Goal: Browse casually: Explore the website without a specific task or goal

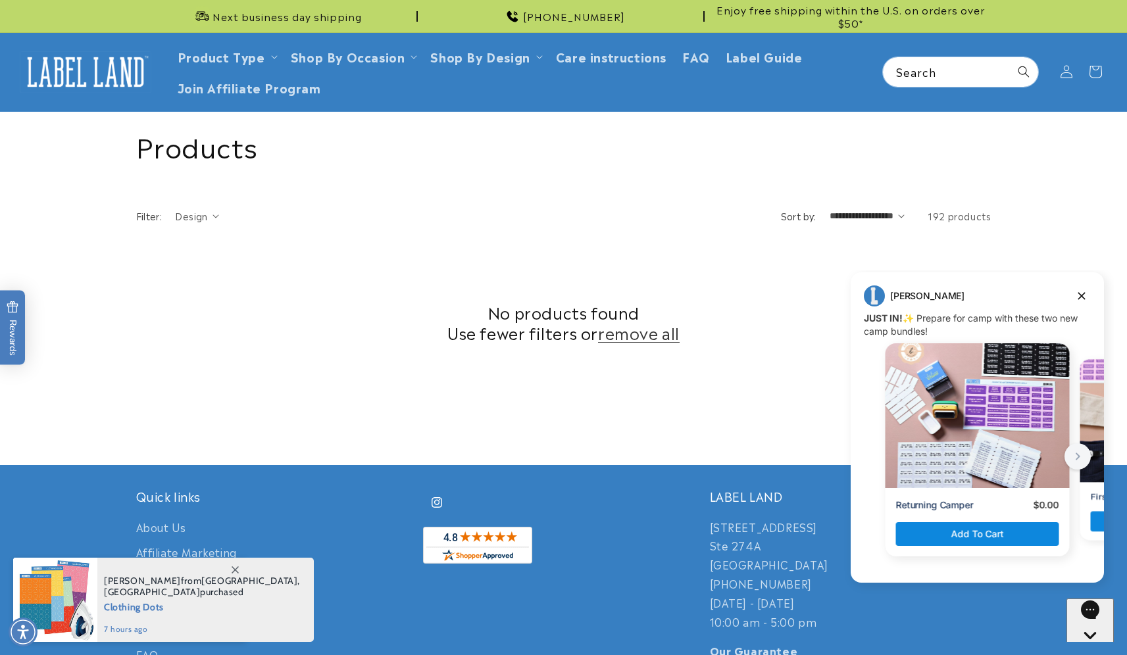
scroll to position [331, 0]
